Goal: Find specific page/section

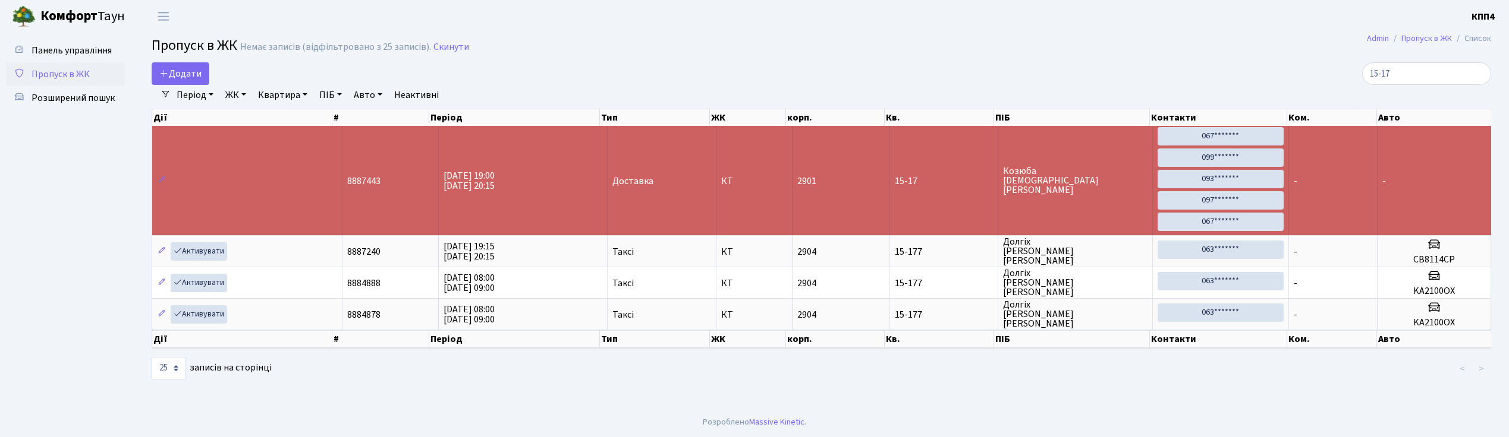
select select "25"
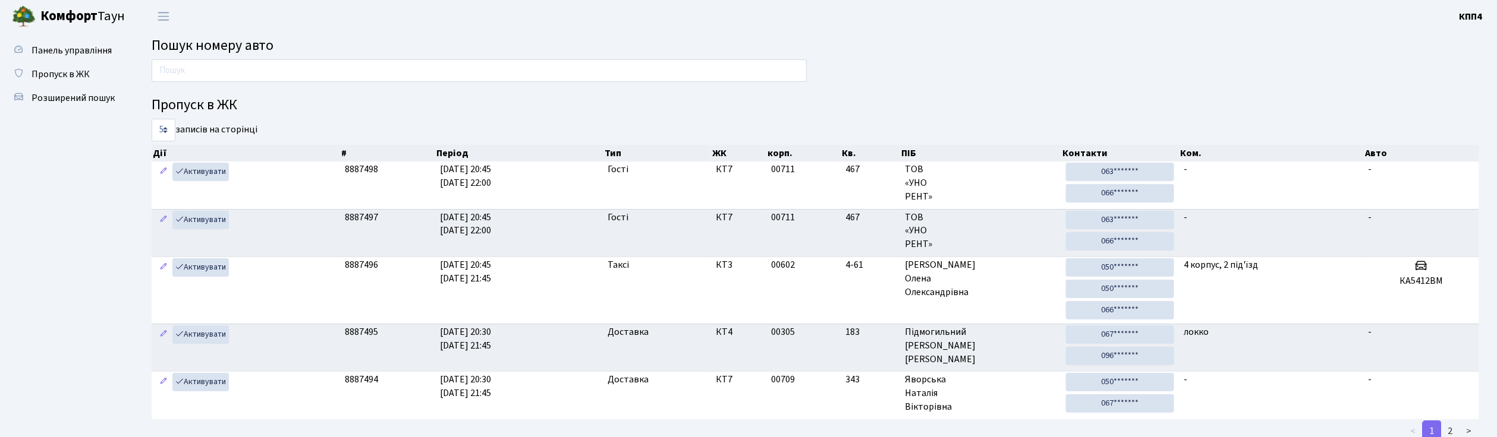
drag, startPoint x: 0, startPoint y: 0, endPoint x: 276, endPoint y: 70, distance: 285.0
click at [276, 70] on input "text" at bounding box center [479, 70] width 655 height 23
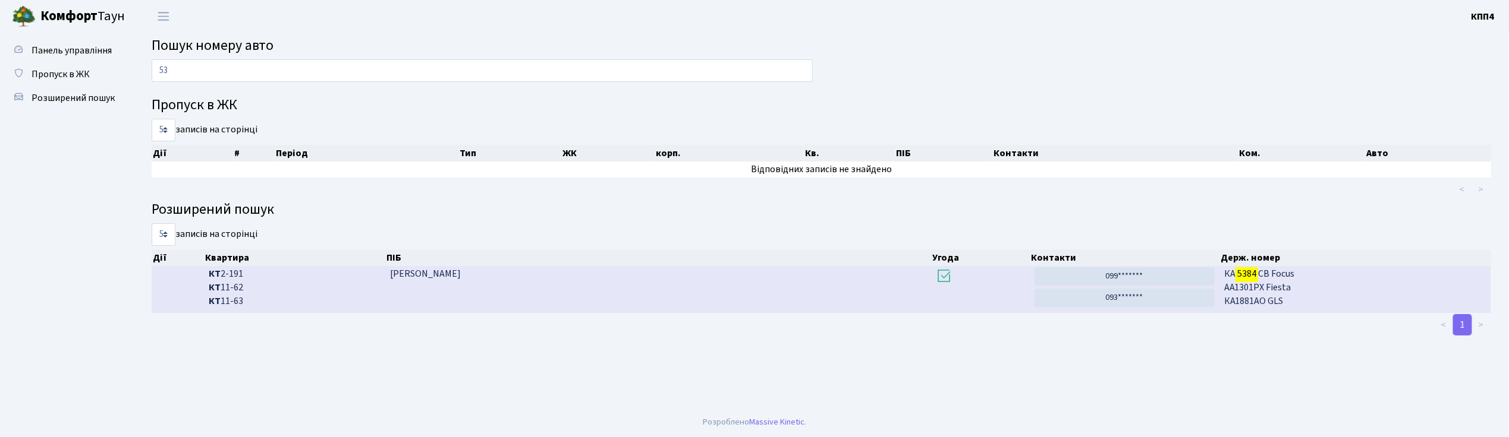
type input "5"
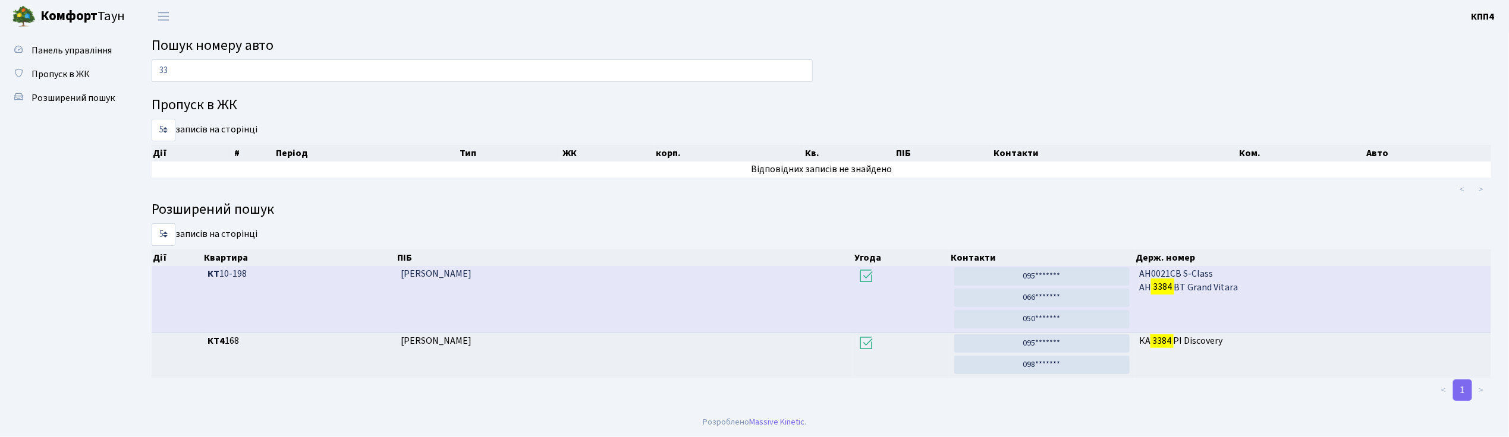
type input "3"
